Goal: Navigation & Orientation: Find specific page/section

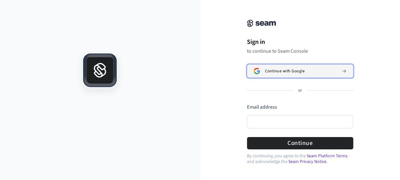
click at [289, 73] on span "Continue with Google" at bounding box center [285, 71] width 40 height 5
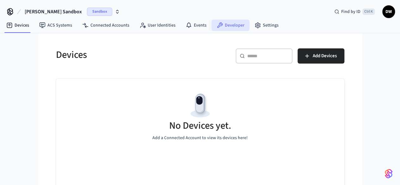
click at [232, 24] on link "Developer" at bounding box center [231, 25] width 38 height 11
